Goal: Find specific page/section: Find specific page/section

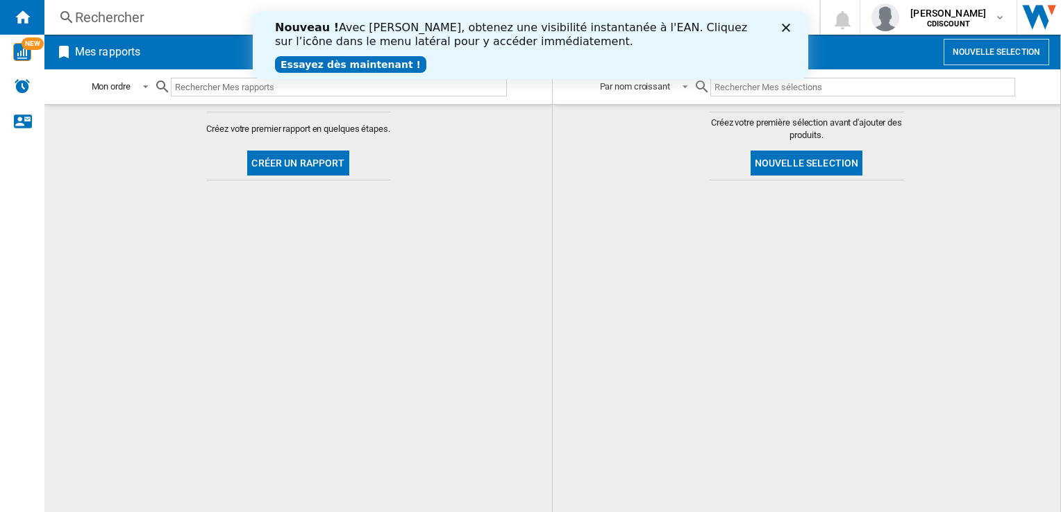
click at [786, 26] on icon "Fermer" at bounding box center [786, 28] width 8 height 8
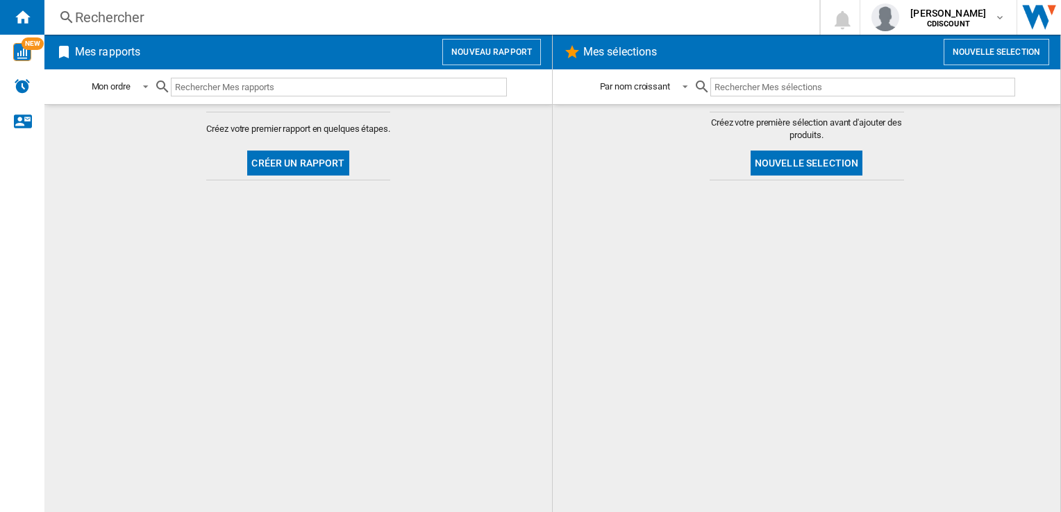
click at [184, 15] on div "Rechercher" at bounding box center [429, 17] width 708 height 19
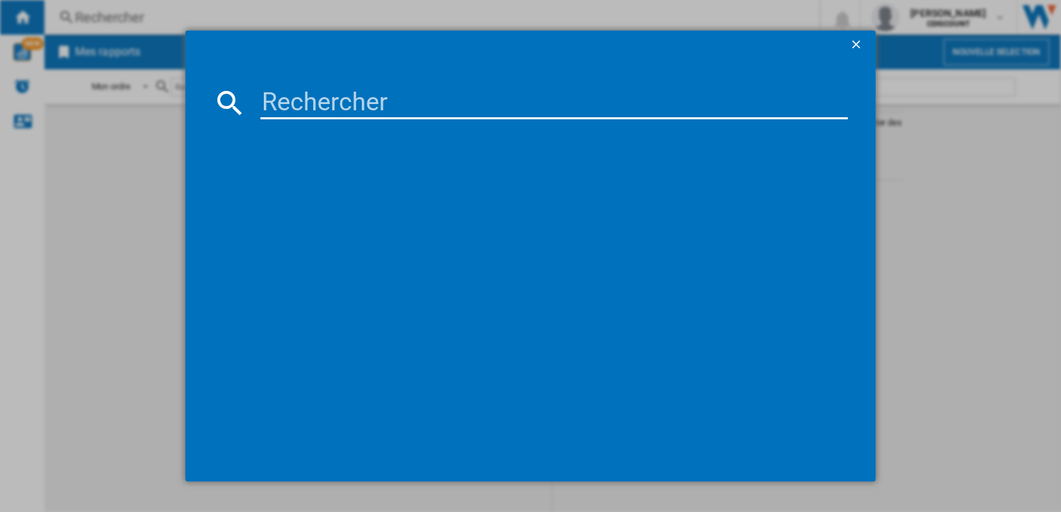
click at [280, 111] on input at bounding box center [553, 102] width 587 height 33
paste input "a"
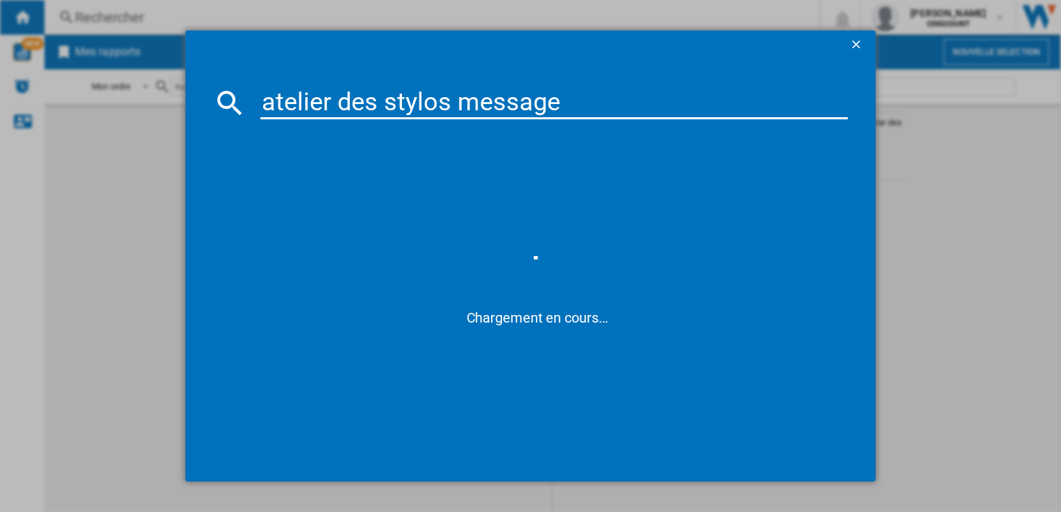
type input "atelier des stylos messages"
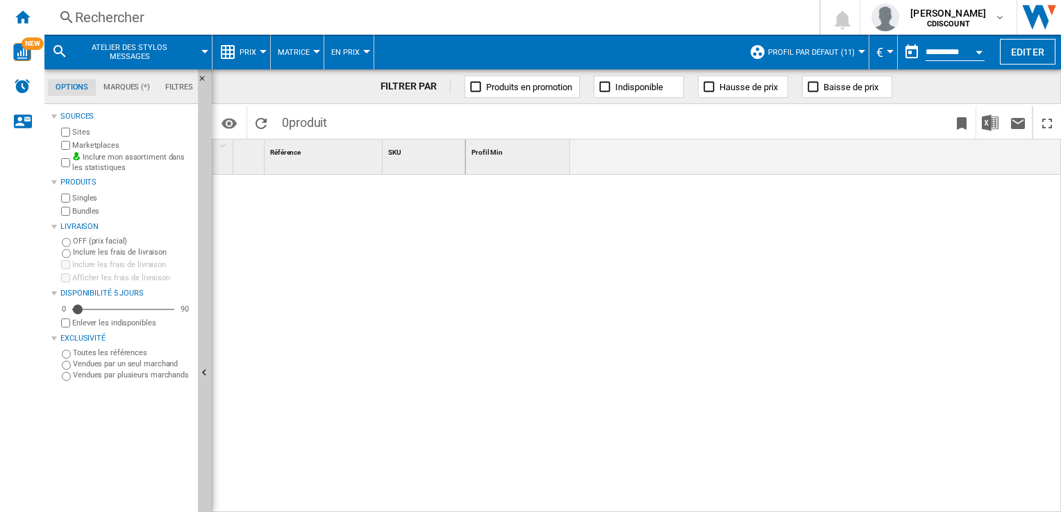
click at [311, 15] on div "Rechercher" at bounding box center [429, 17] width 708 height 19
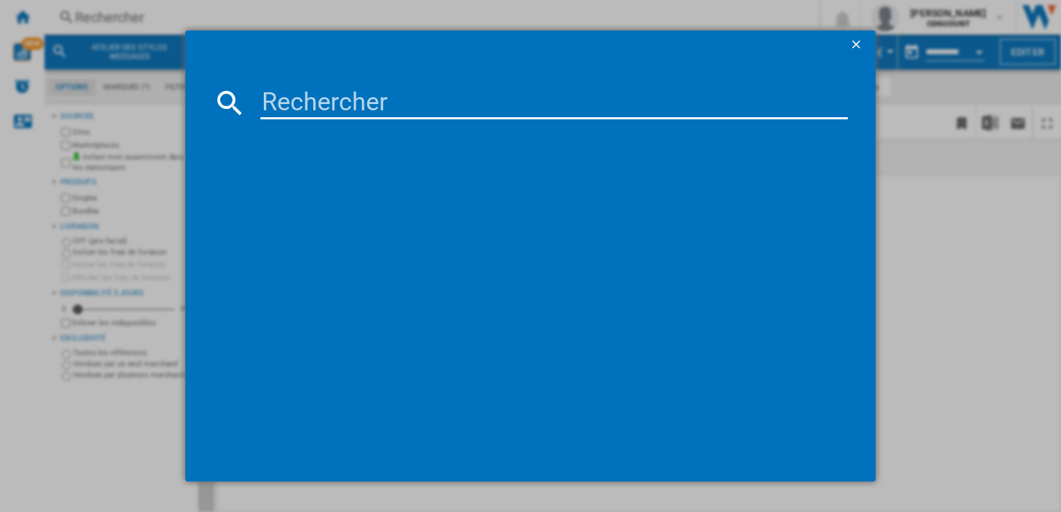
click at [290, 104] on input at bounding box center [553, 102] width 587 height 33
paste input "cle8005125529452"
type input "cle8005125529452"
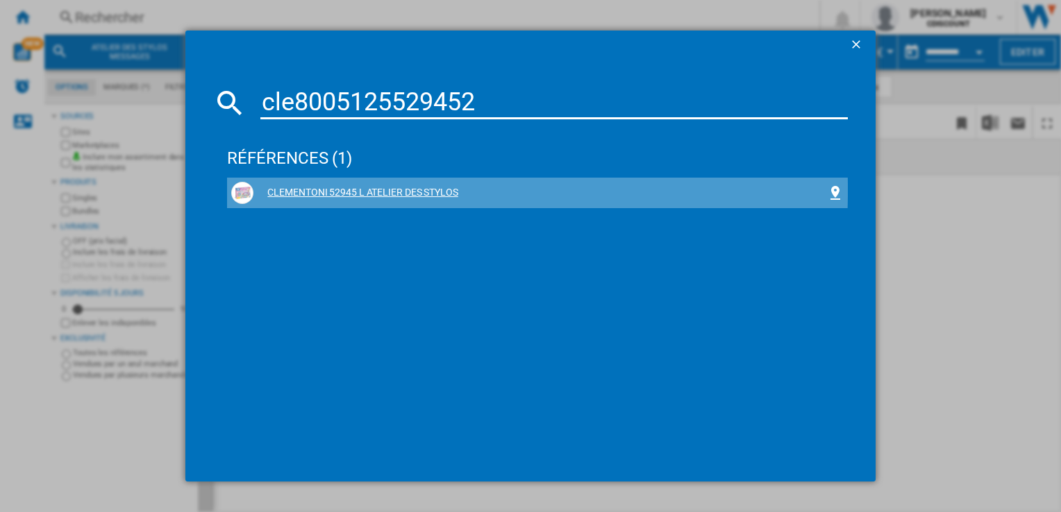
click at [419, 190] on div "CLEMENTONI 52945 L ATELIER DES STYLOS" at bounding box center [539, 193] width 573 height 14
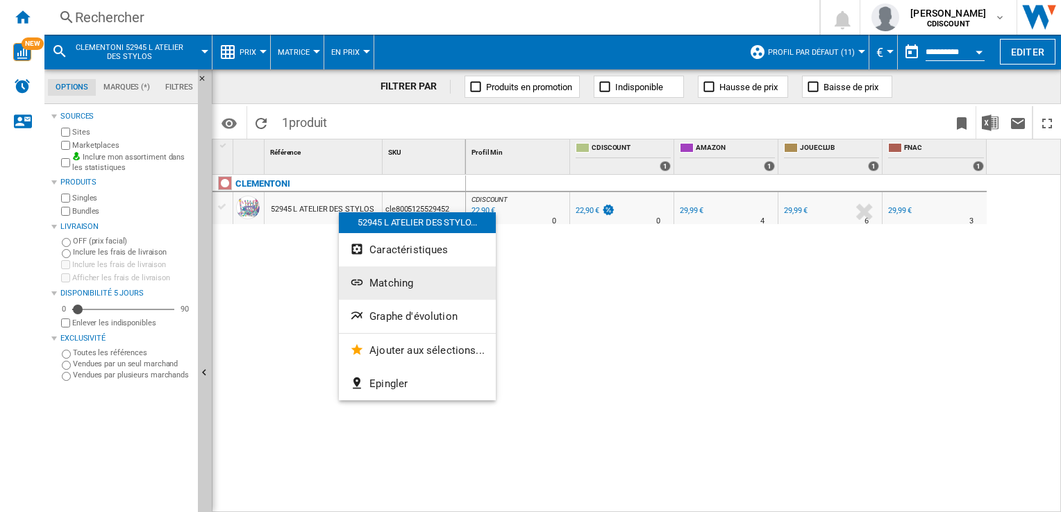
click at [389, 281] on span "Matching" at bounding box center [391, 283] width 44 height 12
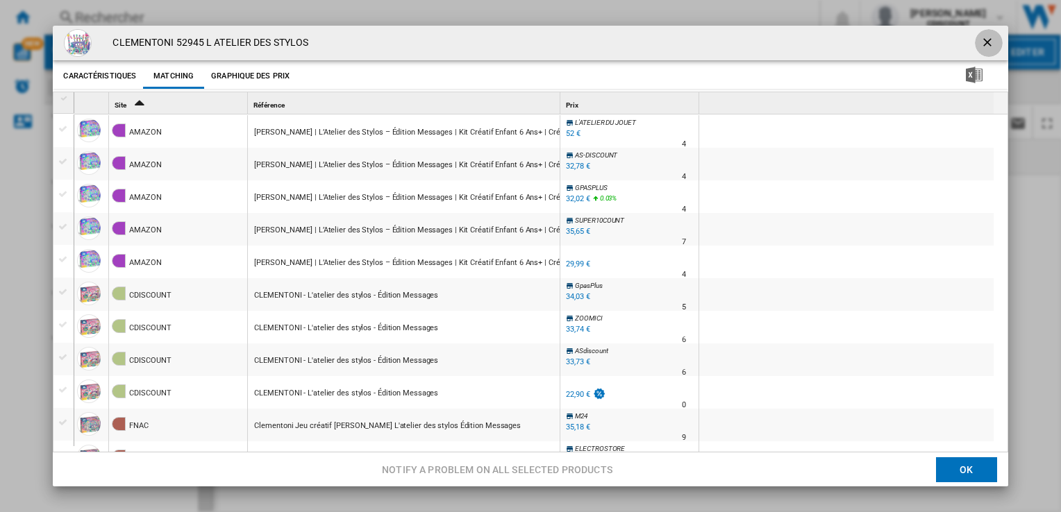
click at [988, 39] on ng-md-icon "getI18NText('BUTTONS.CLOSE_DIALOG')" at bounding box center [988, 43] width 17 height 17
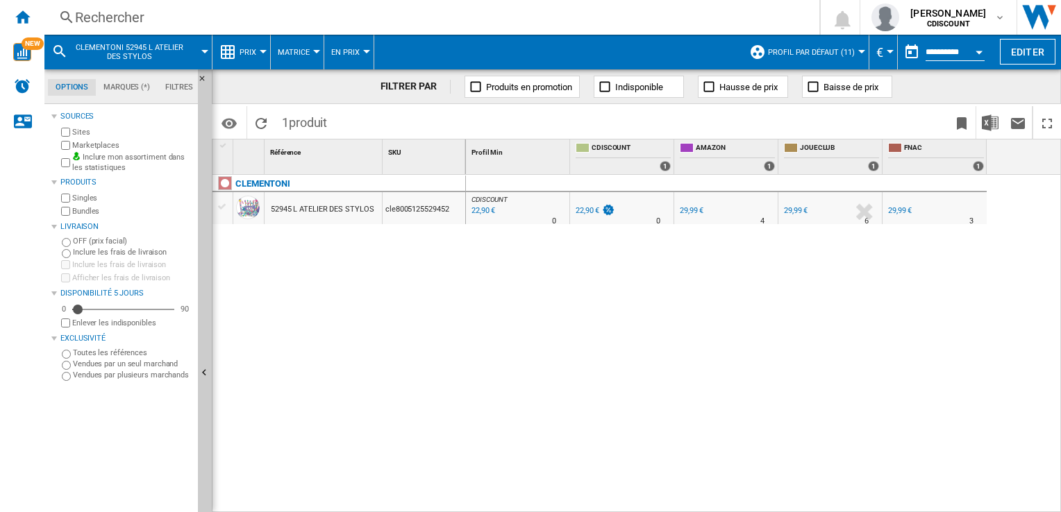
click at [330, 210] on div "52945 L ATELIER DES STYLOS" at bounding box center [322, 210] width 103 height 32
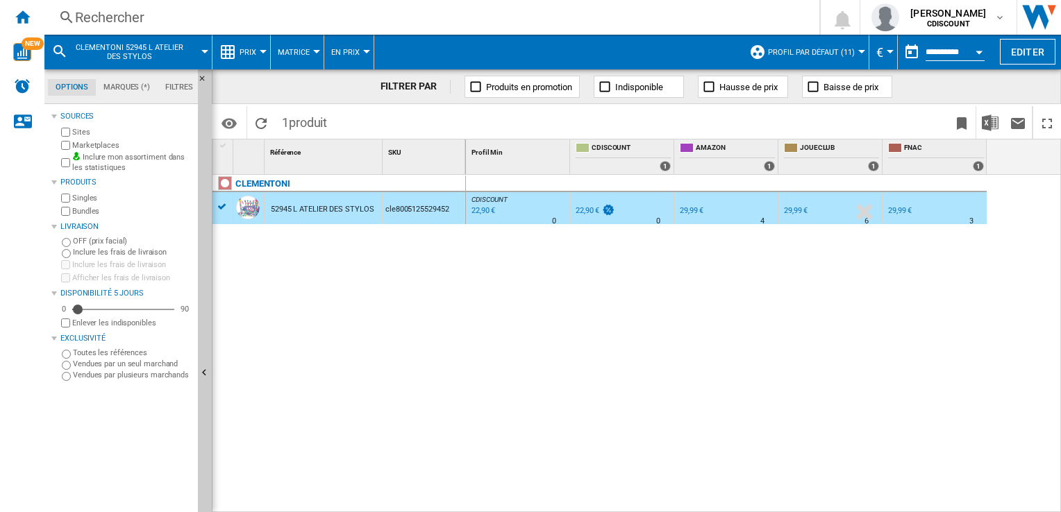
click at [330, 210] on div "52945 L ATELIER DES STYLOS" at bounding box center [322, 210] width 103 height 32
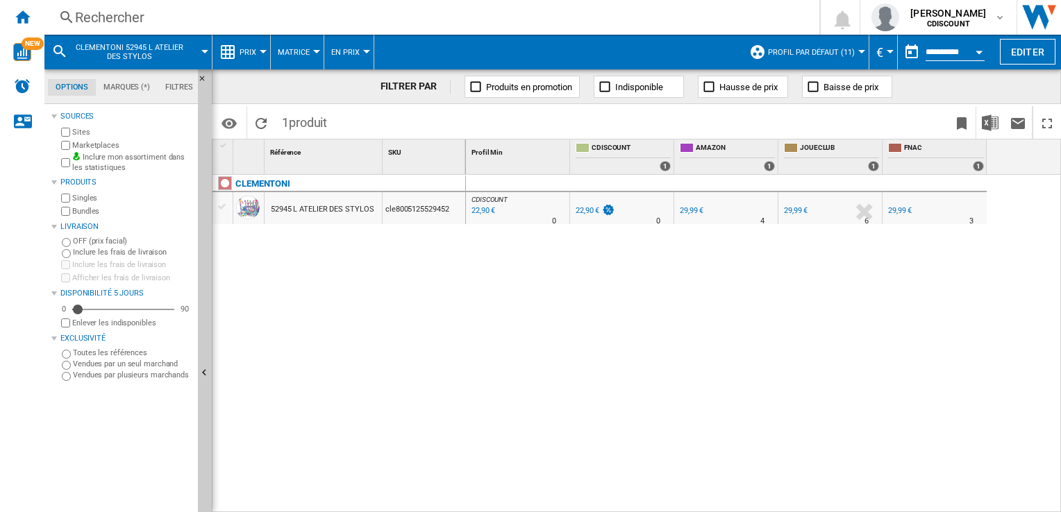
click at [330, 210] on div "52945 L ATELIER DES STYLOS" at bounding box center [322, 210] width 103 height 32
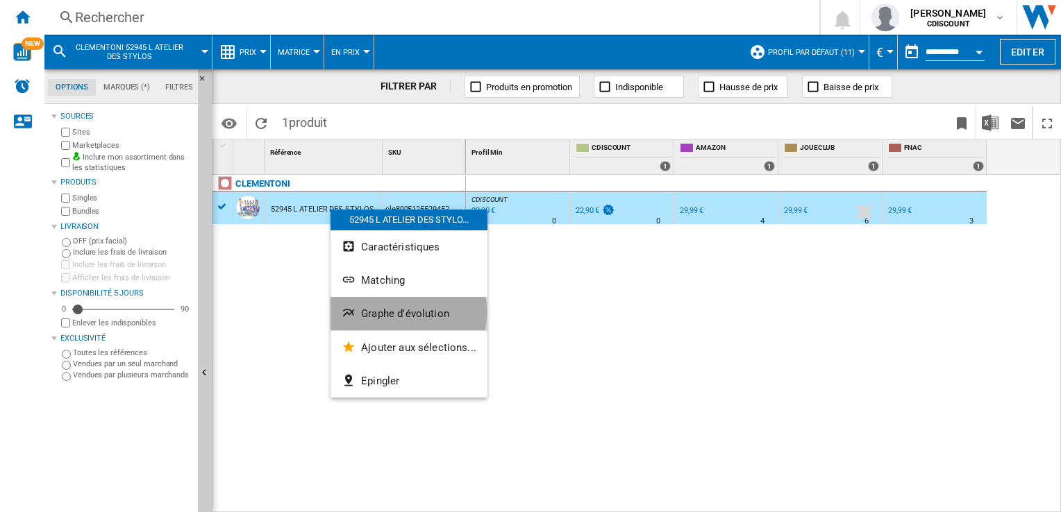
click at [398, 312] on span "Graphe d'évolution" at bounding box center [405, 314] width 88 height 12
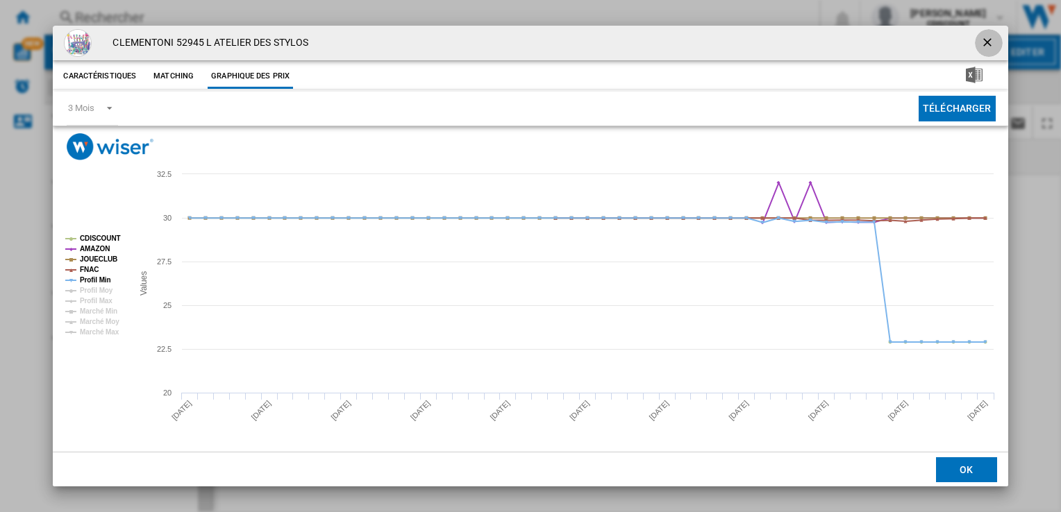
click at [983, 42] on ng-md-icon "getI18NText('BUTTONS.CLOSE_DIALOG')" at bounding box center [988, 43] width 17 height 17
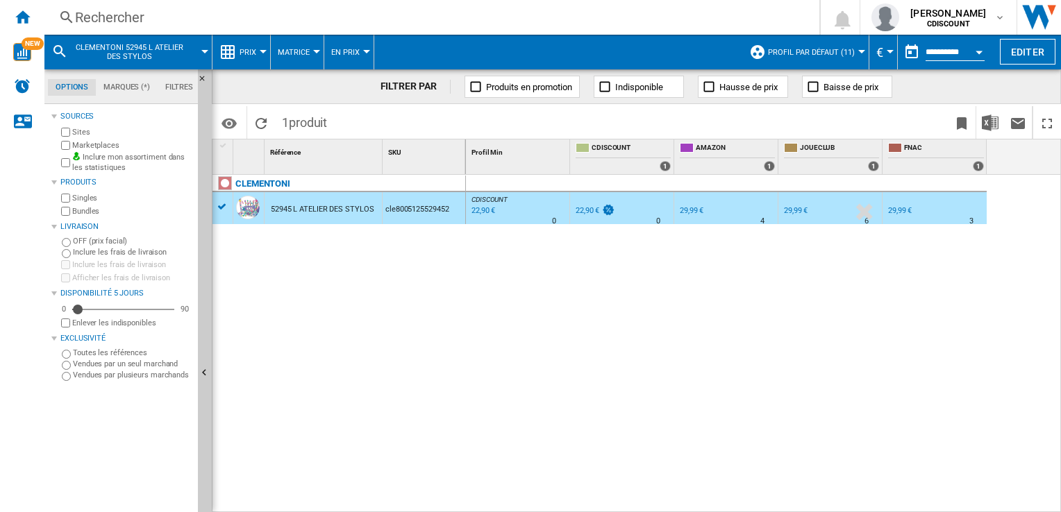
click at [90, 15] on div "Rechercher" at bounding box center [429, 17] width 708 height 19
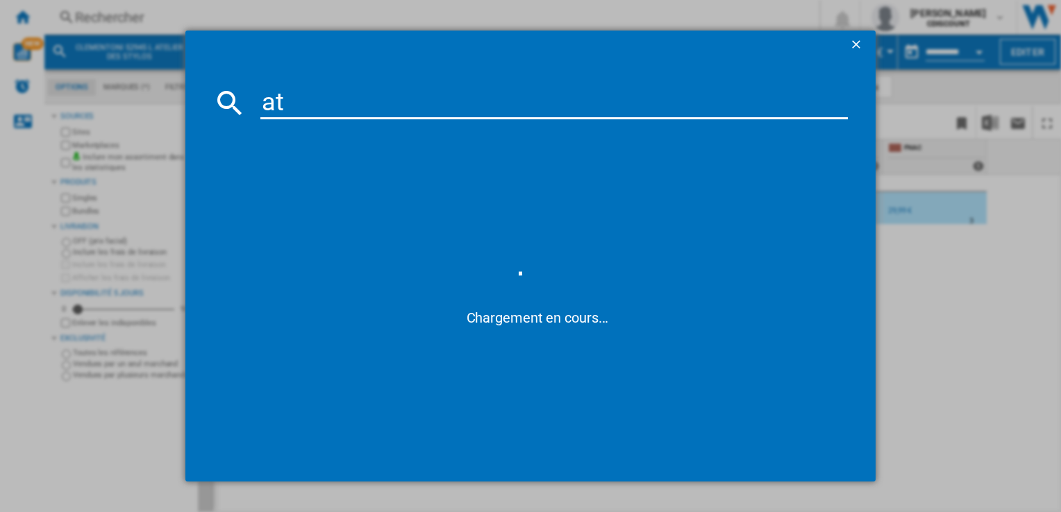
type input "a"
paste input "cle8005125182039"
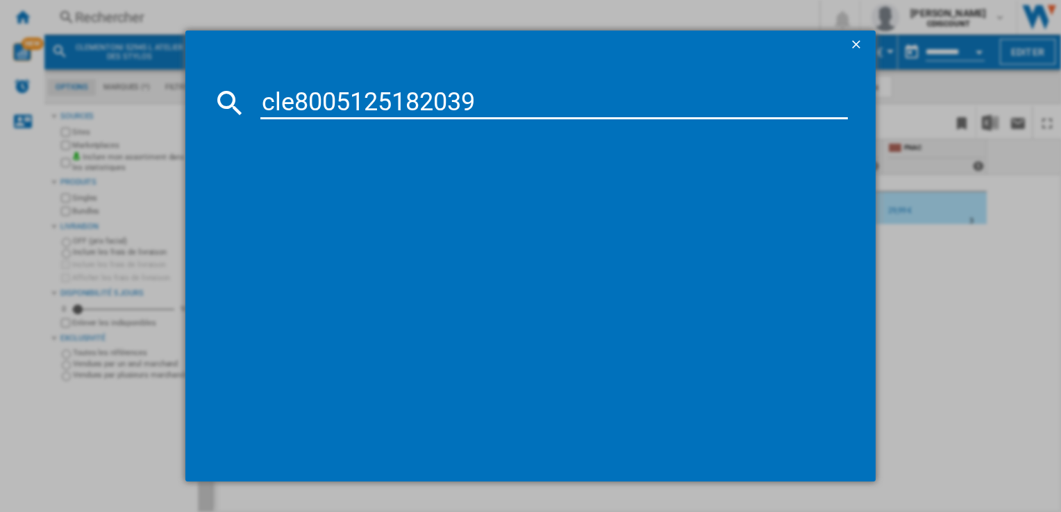
type input "cle8005125182039"
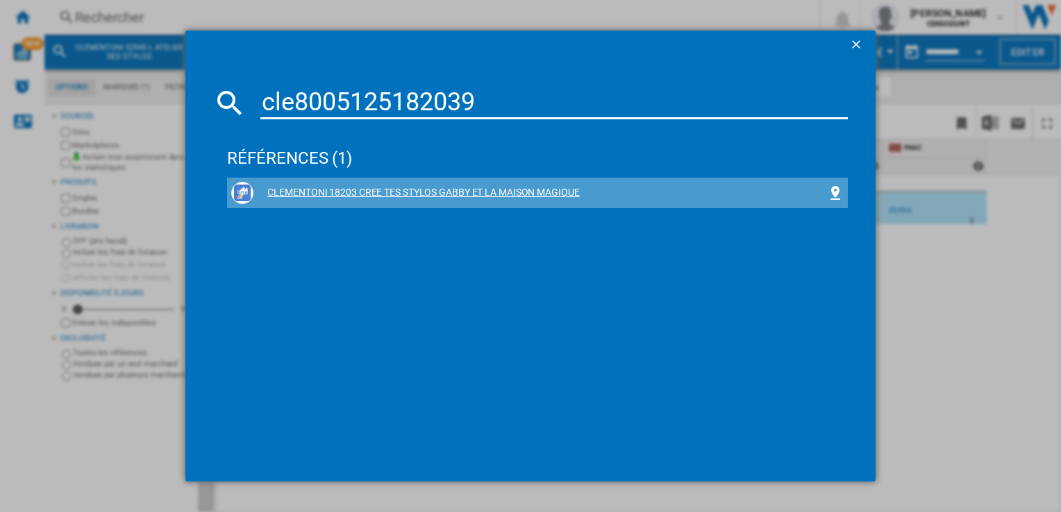
click at [537, 189] on div "CLEMENTONI 18203 CREE TES STYLOS GABBY ET LA MAISON MAGIQUE" at bounding box center [539, 193] width 573 height 14
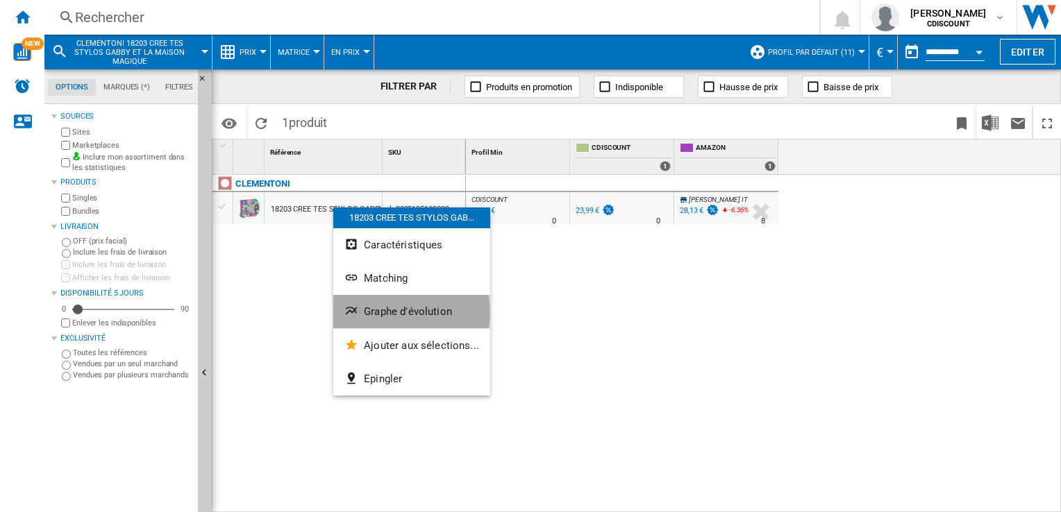
click at [398, 312] on span "Graphe d'évolution" at bounding box center [408, 311] width 88 height 12
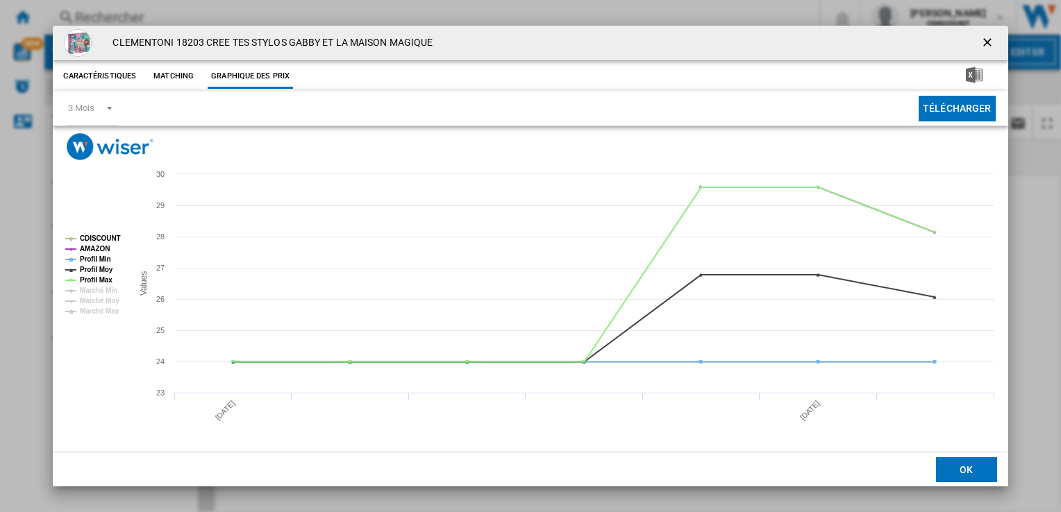
click at [989, 42] on ng-md-icon "getI18NText('BUTTONS.CLOSE_DIALOG')" at bounding box center [988, 43] width 17 height 17
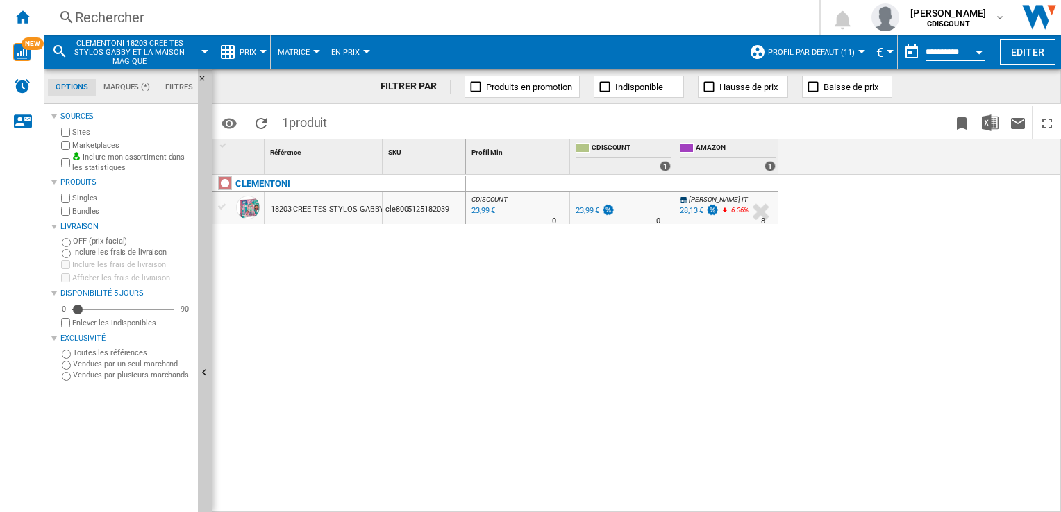
click at [909, 247] on div "CDISCOUNT : FR CDISCOUNT 0.0 % 23,99 € % N/A 0 CDISCOUNT : FR CDISCOUNT FR CDIS…" at bounding box center [764, 344] width 596 height 339
click at [278, 127] on span "1 produit" at bounding box center [304, 120] width 59 height 29
click at [353, 300] on div "CLEMENTONI 18203 CREE TES STYLOS GABBY ET LA MAISON MAGIQUE cle8005125182039" at bounding box center [338, 341] width 253 height 332
